Goal: Obtain resource: Obtain resource

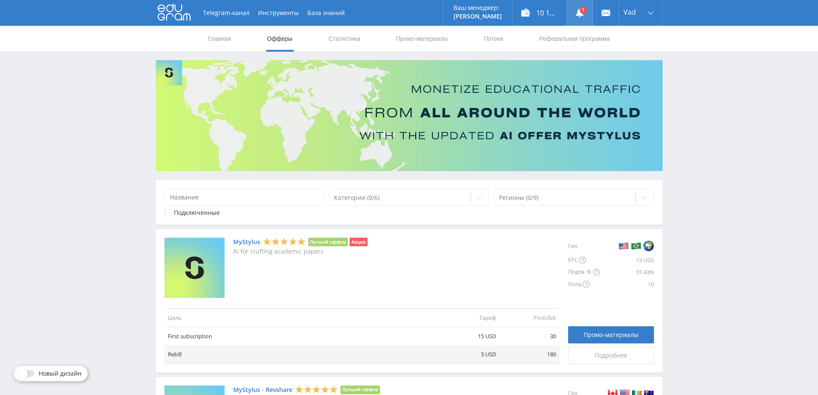
click at [576, 14] on icon at bounding box center [580, 13] width 9 height 9
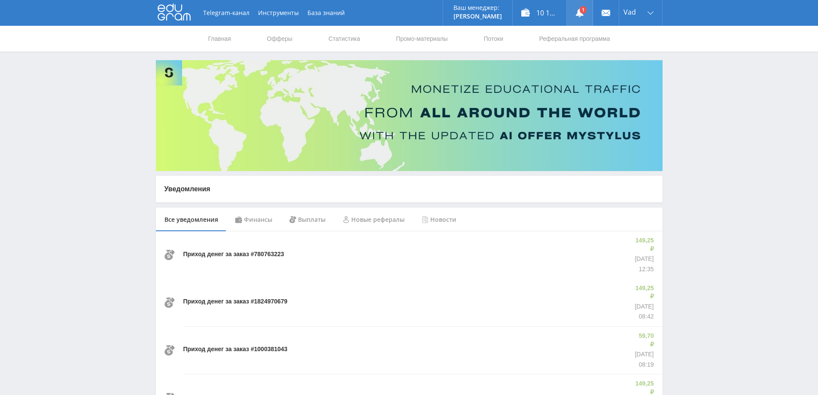
click at [581, 17] on link at bounding box center [580, 13] width 26 height 26
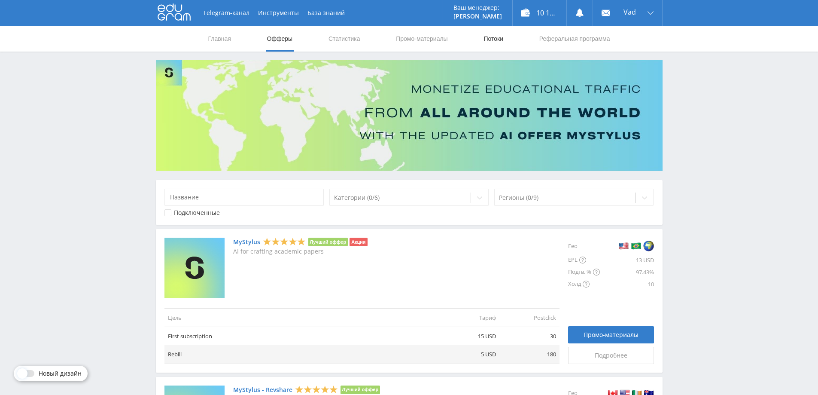
click at [493, 37] on link "Потоки" at bounding box center [493, 39] width 21 height 26
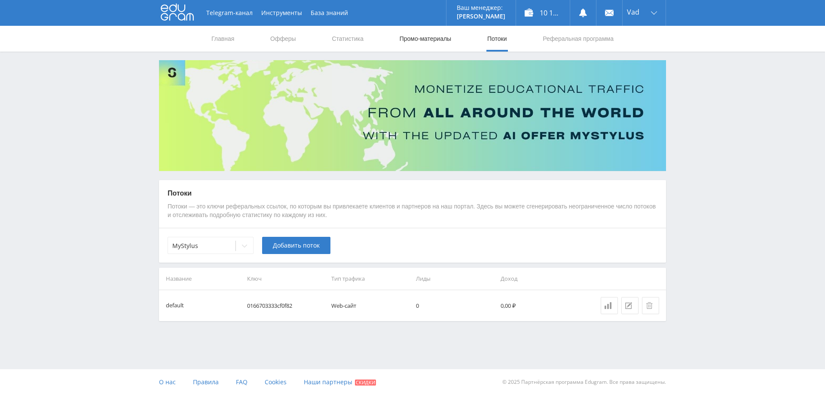
click at [442, 39] on link "Промо-материалы" at bounding box center [425, 39] width 53 height 26
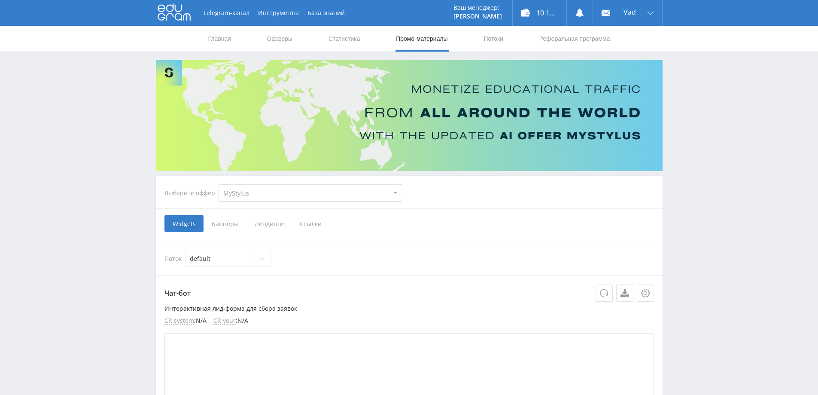
click at [277, 192] on select "MyStylus MyStylus - Revshare Кампус AI Studybay Автор24 Studybay [GEOGRAPHIC_DA…" at bounding box center [311, 192] width 184 height 17
select select "376"
click at [219, 184] on select "MyStylus MyStylus - Revshare Кампус AI Studybay Автор24 Studybay [GEOGRAPHIC_DA…" at bounding box center [311, 192] width 184 height 17
select select "376"
click at [223, 225] on span "Ссылки" at bounding box center [223, 223] width 38 height 17
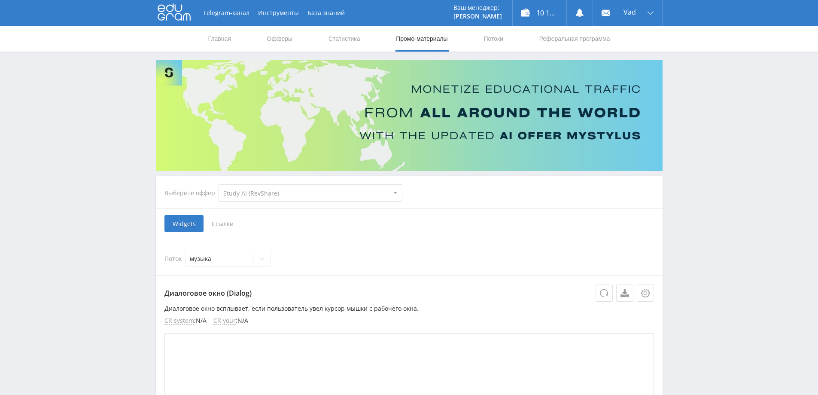
click at [0, 0] on input "Ссылки" at bounding box center [0, 0] width 0 height 0
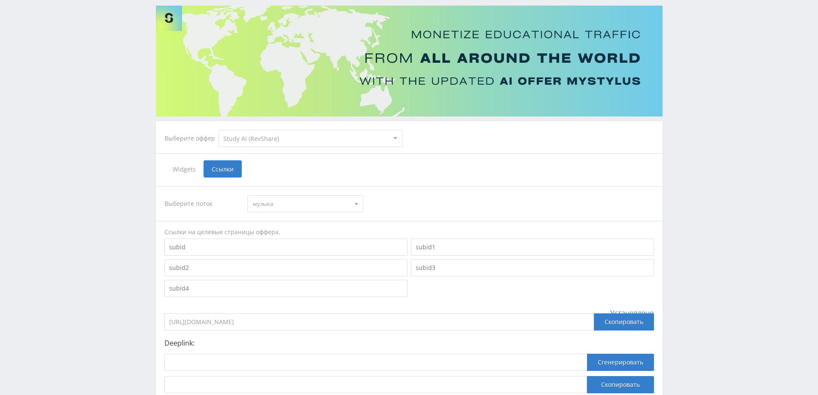
scroll to position [122, 0]
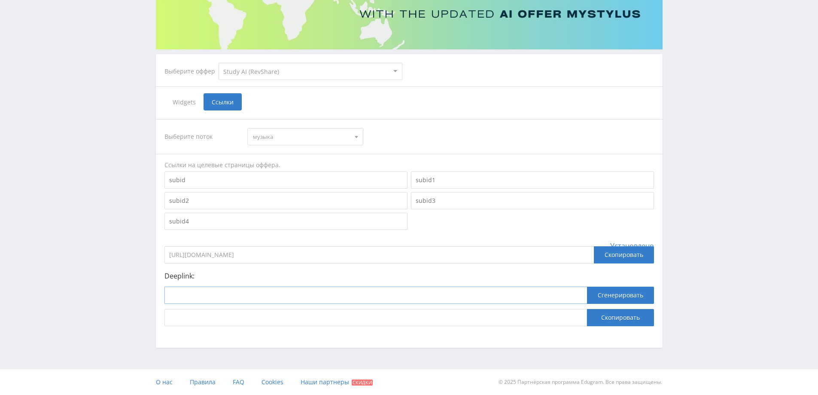
click at [285, 295] on input at bounding box center [376, 294] width 423 height 17
click at [280, 300] on input at bounding box center [376, 294] width 423 height 17
click at [301, 142] on span "музыка" at bounding box center [301, 136] width 97 height 16
click at [277, 172] on button "default" at bounding box center [305, 177] width 115 height 12
click at [243, 297] on input at bounding box center [376, 294] width 423 height 17
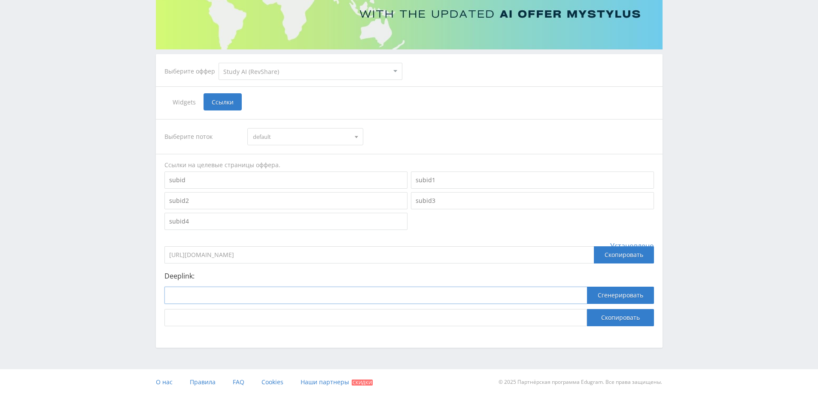
paste input "https://study24.ai/chat/chat_gpt5"
type input "https://study24.ai/chat/chat_gpt5"
click at [608, 296] on button "Сгенерировать" at bounding box center [620, 294] width 67 height 17
click at [603, 317] on button "Скопировать" at bounding box center [620, 317] width 67 height 17
